Goal: Find specific page/section: Find specific page/section

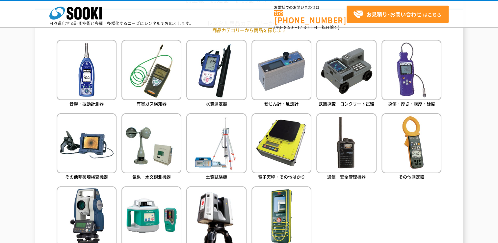
scroll to position [263, 0]
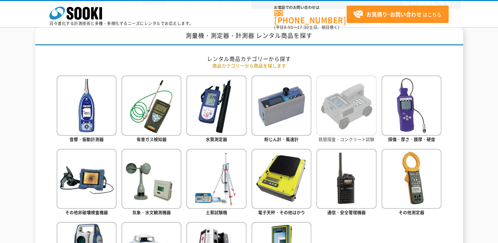
click at [358, 110] on img at bounding box center [346, 105] width 60 height 60
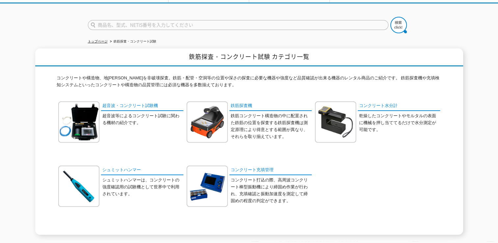
scroll to position [66, 0]
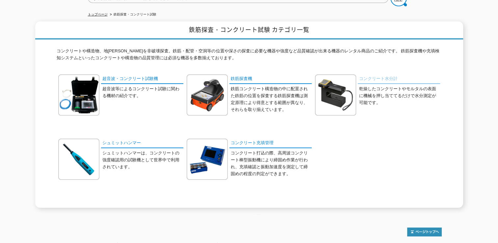
click at [386, 75] on link "コンクリート水分計" at bounding box center [398, 79] width 82 height 10
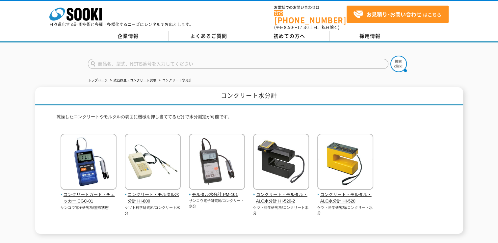
scroll to position [33, 0]
